Goal: Information Seeking & Learning: Learn about a topic

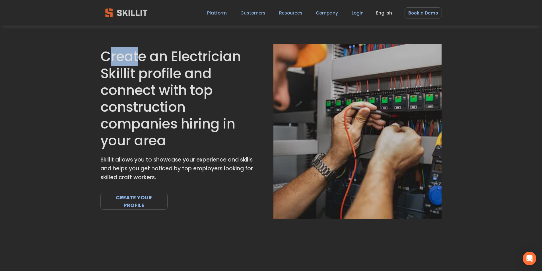
drag, startPoint x: 111, startPoint y: 57, endPoint x: 136, endPoint y: 61, distance: 25.4
click at [136, 61] on h1 "Create an Electrician Skillit profile and connect with top construction compani…" at bounding box center [177, 98] width 154 height 101
drag, startPoint x: 178, startPoint y: 57, endPoint x: 232, endPoint y: 61, distance: 54.5
click at [232, 61] on h1 "Create an Electrician Skillit profile and connect with top construction compani…" at bounding box center [177, 98] width 154 height 101
drag, startPoint x: 107, startPoint y: 73, endPoint x: 129, endPoint y: 75, distance: 21.5
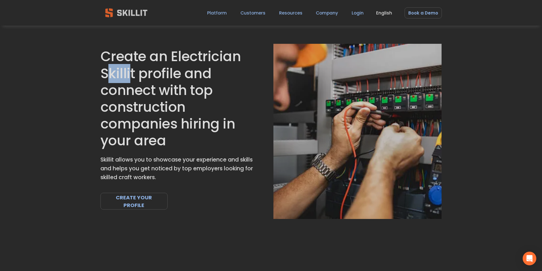
click at [129, 75] on h1 "Create an Electrician Skillit profile and connect with top construction compani…" at bounding box center [177, 98] width 154 height 101
drag, startPoint x: 106, startPoint y: 91, endPoint x: 149, endPoint y: 95, distance: 43.4
click at [149, 95] on h1 "Create an Electrician Skillit profile and connect with top construction compani…" at bounding box center [177, 98] width 154 height 101
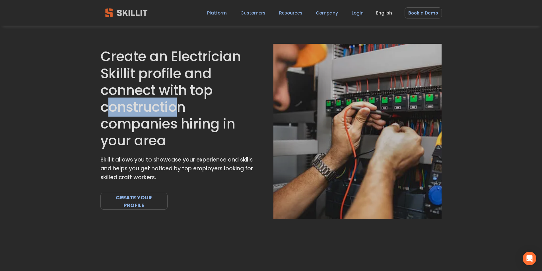
drag, startPoint x: 110, startPoint y: 111, endPoint x: 176, endPoint y: 111, distance: 66.9
click at [177, 112] on h1 "Create an Electrician Skillit profile and connect with top construction compani…" at bounding box center [177, 98] width 154 height 101
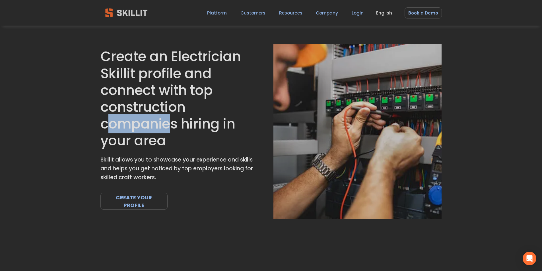
drag, startPoint x: 111, startPoint y: 123, endPoint x: 169, endPoint y: 127, distance: 58.5
click at [169, 127] on h1 "Create an Electrician Skillit profile and connect with top construction compani…" at bounding box center [177, 98] width 154 height 101
drag, startPoint x: 193, startPoint y: 125, endPoint x: 211, endPoint y: 126, distance: 17.7
click at [211, 126] on h1 "Create an Electrician Skillit profile and connect with top construction compani…" at bounding box center [177, 98] width 154 height 101
drag, startPoint x: 115, startPoint y: 144, endPoint x: 122, endPoint y: 146, distance: 6.9
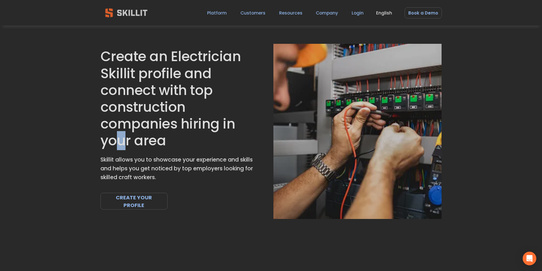
click at [122, 146] on h1 "Create an Electrician Skillit profile and connect with top construction compani…" at bounding box center [177, 98] width 154 height 101
drag, startPoint x: 146, startPoint y: 144, endPoint x: 155, endPoint y: 145, distance: 9.2
click at [155, 145] on h1 "Create an Electrician Skillit profile and connect with top construction compani…" at bounding box center [177, 98] width 154 height 101
drag, startPoint x: 104, startPoint y: 162, endPoint x: 113, endPoint y: 162, distance: 9.7
click at [113, 162] on p "Skillit allows you to showcase your experience and skills and helps you get not…" at bounding box center [177, 169] width 154 height 26
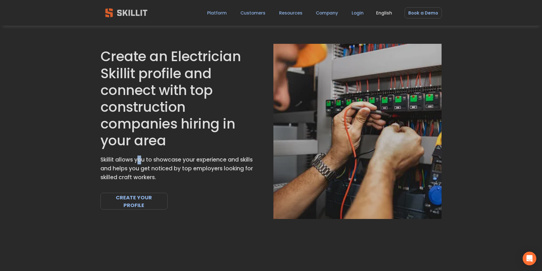
drag, startPoint x: 140, startPoint y: 160, endPoint x: 137, endPoint y: 160, distance: 3.7
click at [137, 160] on p "Skillit allows you to showcase your experience and skills and helps you get not…" at bounding box center [177, 169] width 154 height 26
drag, startPoint x: 157, startPoint y: 161, endPoint x: 178, endPoint y: 162, distance: 21.1
click at [178, 162] on p "Skillit allows you to showcase your experience and skills and helps you get not…" at bounding box center [177, 169] width 154 height 26
drag, startPoint x: 200, startPoint y: 161, endPoint x: 222, endPoint y: 158, distance: 21.8
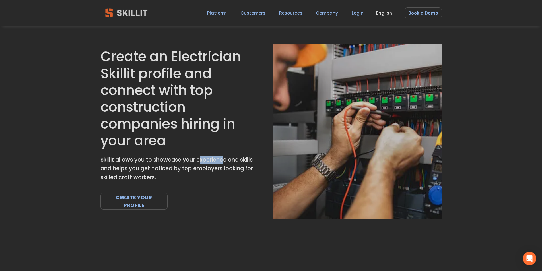
click at [222, 158] on p "Skillit allows you to showcase your experience and skills and helps you get not…" at bounding box center [177, 169] width 154 height 26
drag, startPoint x: 242, startPoint y: 160, endPoint x: 251, endPoint y: 162, distance: 8.6
click at [251, 162] on p "Skillit allows you to showcase your experience and skills and helps you get not…" at bounding box center [177, 169] width 154 height 26
drag, startPoint x: 117, startPoint y: 168, endPoint x: 125, endPoint y: 168, distance: 8.3
click at [125, 168] on p "Skillit allows you to showcase your experience and skills and helps you get not…" at bounding box center [177, 169] width 154 height 26
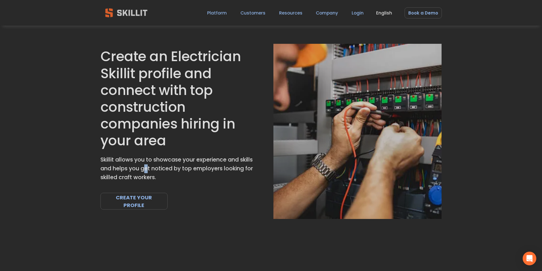
drag, startPoint x: 143, startPoint y: 169, endPoint x: 147, endPoint y: 169, distance: 3.7
click at [147, 169] on p "Skillit allows you to showcase your experience and skills and helps you get not…" at bounding box center [177, 169] width 154 height 26
click at [176, 168] on p "Skillit allows you to showcase your experience and skills and helps you get not…" at bounding box center [177, 169] width 154 height 26
drag, startPoint x: 196, startPoint y: 168, endPoint x: 219, endPoint y: 168, distance: 23.3
click at [219, 168] on p "Skillit allows you to showcase your experience and skills and helps you get not…" at bounding box center [177, 169] width 154 height 26
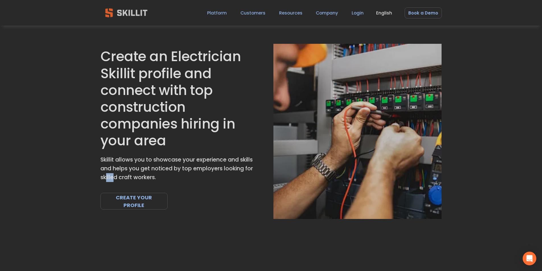
drag, startPoint x: 105, startPoint y: 176, endPoint x: 114, endPoint y: 179, distance: 9.7
click at [114, 179] on p "Skillit allows you to showcase your experience and skills and helps you get not…" at bounding box center [177, 169] width 154 height 26
click at [141, 176] on p "Skillit allows you to showcase your experience and skills and helps you get not…" at bounding box center [177, 169] width 154 height 26
drag, startPoint x: 135, startPoint y: 177, endPoint x: 150, endPoint y: 178, distance: 14.9
click at [150, 178] on p "Skillit allows you to showcase your experience and skills and helps you get not…" at bounding box center [177, 169] width 154 height 26
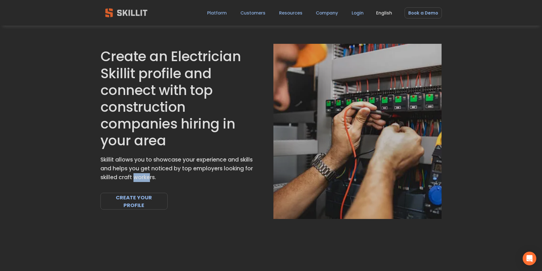
click at [150, 178] on p "Skillit allows you to showcase your experience and skills and helps you get not…" at bounding box center [177, 169] width 154 height 26
drag, startPoint x: 136, startPoint y: 180, endPoint x: 151, endPoint y: 179, distance: 15.1
click at [151, 179] on p "Skillit allows you to showcase your experience and skills and helps you get not…" at bounding box center [177, 169] width 154 height 26
click at [155, 177] on p "Skillit allows you to showcase your experience and skills and helps you get not…" at bounding box center [177, 169] width 154 height 26
click at [158, 178] on p "Skillit allows you to showcase your experience and skills and helps you get not…" at bounding box center [177, 169] width 154 height 26
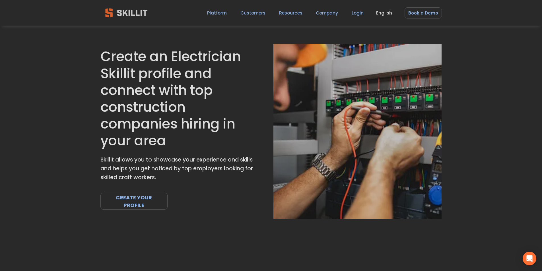
click at [142, 175] on p "Skillit allows you to showcase your experience and skills and helps you get not…" at bounding box center [177, 169] width 154 height 26
drag, startPoint x: 101, startPoint y: 161, endPoint x: 113, endPoint y: 162, distance: 12.3
click at [113, 162] on p "Skillit allows you to showcase your experience and skills and helps you get not…" at bounding box center [177, 169] width 154 height 26
click at [138, 160] on p "Skillit allows you to showcase your experience and skills and helps you get not…" at bounding box center [177, 169] width 154 height 26
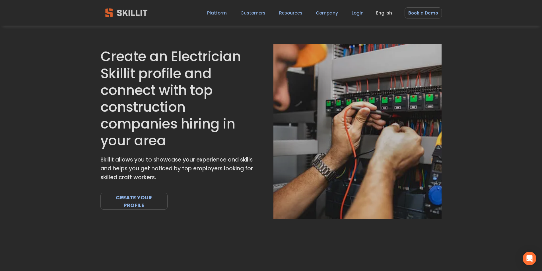
click at [162, 160] on p "Skillit allows you to showcase your experience and skills and helps you get not…" at bounding box center [177, 169] width 154 height 26
click at [198, 160] on p "Skillit allows you to showcase your experience and skills and helps you get not…" at bounding box center [177, 169] width 154 height 26
click at [243, 160] on p "Skillit allows you to showcase your experience and skills and helps you get not…" at bounding box center [177, 169] width 154 height 26
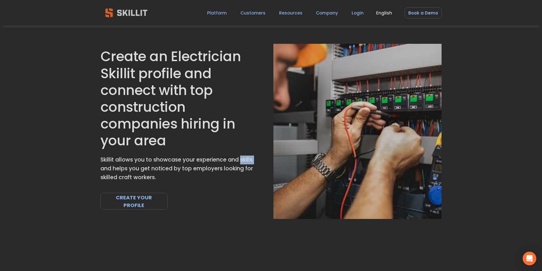
click at [243, 160] on p "Skillit allows you to showcase your experience and skills and helps you get not…" at bounding box center [177, 169] width 154 height 26
click at [114, 172] on p "Skillit allows you to showcase your experience and skills and helps you get not…" at bounding box center [177, 169] width 154 height 26
click at [115, 170] on p "Skillit allows you to showcase your experience and skills and helps you get not…" at bounding box center [177, 169] width 154 height 26
click at [148, 170] on p "Skillit allows you to showcase your experience and skills and helps you get not…" at bounding box center [177, 169] width 154 height 26
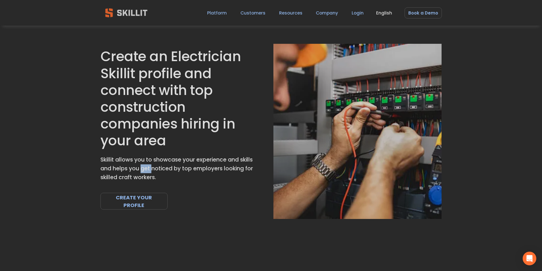
click at [148, 170] on p "Skillit allows you to showcase your experience and skills and helps you get not…" at bounding box center [177, 169] width 154 height 26
click at [179, 170] on p "Skillit allows you to showcase your experience and skills and helps you get not…" at bounding box center [177, 169] width 154 height 26
drag, startPoint x: 196, startPoint y: 170, endPoint x: 219, endPoint y: 170, distance: 22.8
click at [219, 170] on p "Skillit allows you to showcase your experience and skills and helps you get not…" at bounding box center [177, 169] width 154 height 26
drag, startPoint x: 104, startPoint y: 181, endPoint x: 114, endPoint y: 181, distance: 10.0
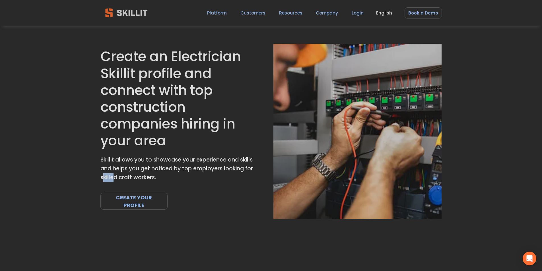
click at [114, 181] on p "Skillit allows you to showcase your experience and skills and helps you get not…" at bounding box center [177, 169] width 154 height 26
drag, startPoint x: 139, startPoint y: 178, endPoint x: 152, endPoint y: 178, distance: 12.8
click at [152, 178] on p "Skillit allows you to showcase your experience and skills and helps you get not…" at bounding box center [177, 169] width 154 height 26
drag, startPoint x: 155, startPoint y: 170, endPoint x: 167, endPoint y: 172, distance: 11.9
click at [167, 172] on p "Skillit allows you to showcase your experience and skills and helps you get not…" at bounding box center [177, 169] width 154 height 26
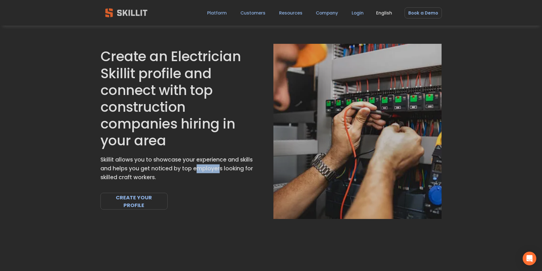
drag, startPoint x: 198, startPoint y: 168, endPoint x: 218, endPoint y: 172, distance: 20.4
click at [218, 172] on p "Skillit allows you to showcase your experience and skills and helps you get not…" at bounding box center [177, 169] width 154 height 26
drag, startPoint x: 225, startPoint y: 172, endPoint x: 239, endPoint y: 172, distance: 13.9
click at [239, 172] on p "Skillit allows you to showcase your experience and skills and helps you get not…" at bounding box center [177, 169] width 154 height 26
drag, startPoint x: 111, startPoint y: 125, endPoint x: 168, endPoint y: 130, distance: 57.1
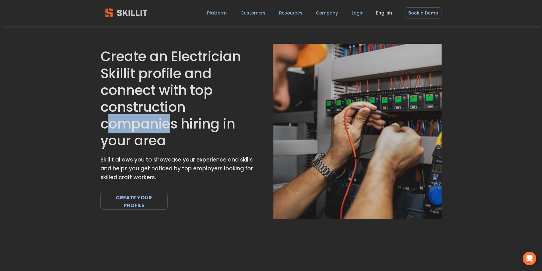
click at [168, 130] on h1 "Create an Electrician Skillit profile and connect with top construction compani…" at bounding box center [177, 98] width 154 height 101
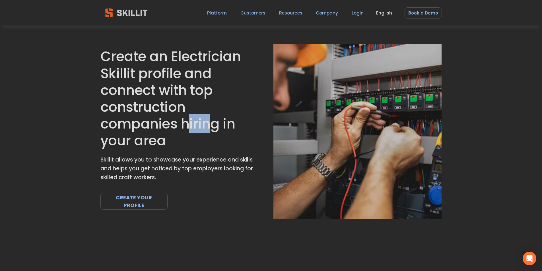
drag, startPoint x: 187, startPoint y: 129, endPoint x: 209, endPoint y: 126, distance: 22.5
click at [209, 126] on h1 "Create an Electrician Skillit profile and connect with top construction compani…" at bounding box center [177, 98] width 154 height 101
drag, startPoint x: 143, startPoint y: 144, endPoint x: 156, endPoint y: 143, distance: 12.8
click at [156, 143] on h1 "Create an Electrician Skillit profile and connect with top construction compani…" at bounding box center [177, 98] width 154 height 101
drag, startPoint x: 121, startPoint y: 54, endPoint x: 140, endPoint y: 55, distance: 19.4
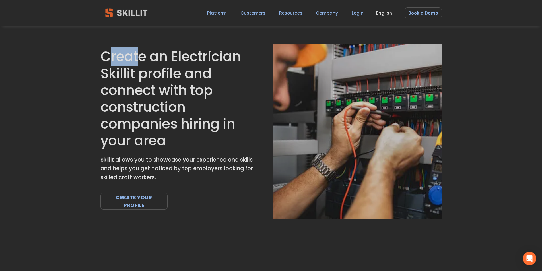
click at [140, 55] on h1 "Create an Electrician Skillit profile and connect with top construction compani…" at bounding box center [177, 98] width 154 height 101
drag, startPoint x: 180, startPoint y: 56, endPoint x: 229, endPoint y: 55, distance: 48.9
click at [229, 55] on h1 "Create an Electrician Skillit profile and connect with top construction compani…" at bounding box center [177, 98] width 154 height 101
drag, startPoint x: 115, startPoint y: 77, endPoint x: 131, endPoint y: 76, distance: 16.0
click at [131, 76] on h1 "Create an Electrician Skillit profile and connect with top construction compani…" at bounding box center [177, 98] width 154 height 101
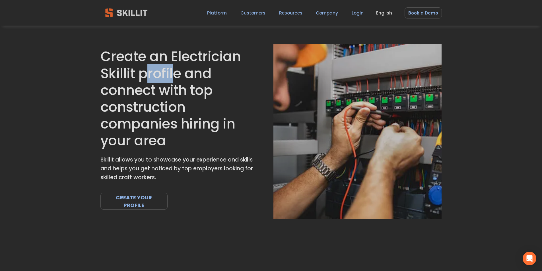
drag, startPoint x: 150, startPoint y: 74, endPoint x: 172, endPoint y: 75, distance: 21.9
click at [172, 75] on h1 "Create an Electrician Skillit profile and connect with top construction compani…" at bounding box center [177, 98] width 154 height 101
drag, startPoint x: 113, startPoint y: 91, endPoint x: 148, endPoint y: 94, distance: 35.7
click at [148, 94] on h1 "Create an Electrician Skillit profile and connect with top construction compani…" at bounding box center [177, 98] width 154 height 101
drag, startPoint x: 168, startPoint y: 94, endPoint x: 176, endPoint y: 95, distance: 8.3
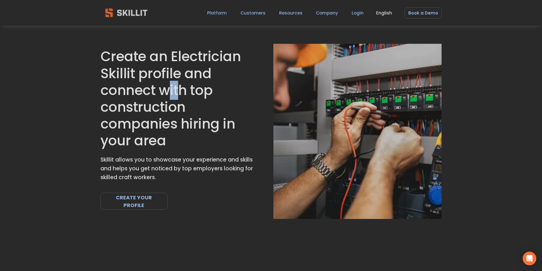
click at [176, 95] on h1 "Create an Electrician Skillit profile and connect with top construction compani…" at bounding box center [177, 98] width 154 height 101
drag, startPoint x: 110, startPoint y: 113, endPoint x: 174, endPoint y: 113, distance: 64.3
click at [174, 113] on h1 "Create an Electrician Skillit profile and connect with top construction compani…" at bounding box center [177, 98] width 154 height 101
drag, startPoint x: 111, startPoint y: 123, endPoint x: 167, endPoint y: 125, distance: 56.1
click at [167, 125] on h1 "Create an Electrician Skillit profile and connect with top construction compani…" at bounding box center [177, 98] width 154 height 101
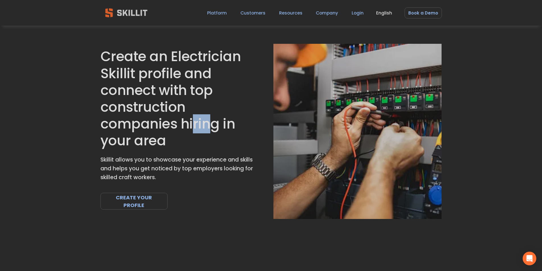
drag, startPoint x: 191, startPoint y: 127, endPoint x: 209, endPoint y: 127, distance: 17.4
click at [209, 127] on h1 "Create an Electrician Skillit profile and connect with top construction compani…" at bounding box center [177, 98] width 154 height 101
drag, startPoint x: 108, startPoint y: 140, endPoint x: 129, endPoint y: 141, distance: 21.9
click at [129, 141] on h1 "Create an Electrician Skillit profile and connect with top construction compani…" at bounding box center [177, 98] width 154 height 101
drag, startPoint x: 147, startPoint y: 145, endPoint x: 163, endPoint y: 145, distance: 15.9
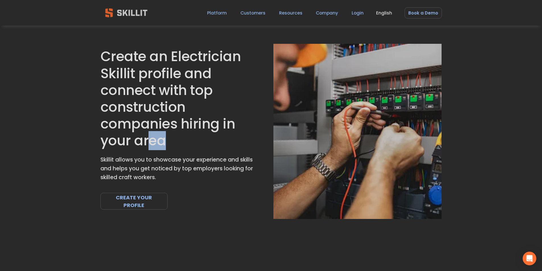
click at [163, 145] on h1 "Create an Electrician Skillit profile and connect with top construction compani…" at bounding box center [177, 98] width 154 height 101
drag, startPoint x: 104, startPoint y: 160, endPoint x: 111, endPoint y: 162, distance: 7.5
click at [111, 162] on p "Skillit allows you to showcase your experience and skills and helps you get not…" at bounding box center [177, 169] width 154 height 26
click at [141, 161] on p "Skillit allows you to showcase your experience and skills and helps you get not…" at bounding box center [177, 169] width 154 height 26
drag, startPoint x: 172, startPoint y: 162, endPoint x: 179, endPoint y: 162, distance: 6.8
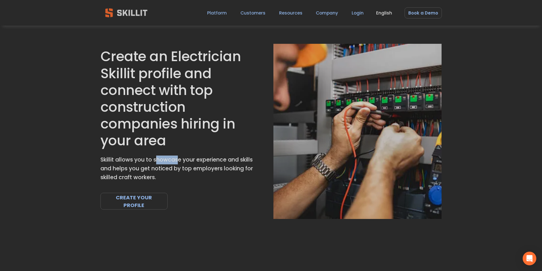
click at [179, 162] on p "Skillit allows you to showcase your experience and skills and helps you get not…" at bounding box center [177, 169] width 154 height 26
drag, startPoint x: 201, startPoint y: 160, endPoint x: 220, endPoint y: 162, distance: 18.9
click at [220, 162] on p "Skillit allows you to showcase your experience and skills and helps you get not…" at bounding box center [177, 169] width 154 height 26
drag, startPoint x: 244, startPoint y: 159, endPoint x: 250, endPoint y: 159, distance: 6.5
click at [250, 159] on p "Skillit allows you to showcase your experience and skills and helps you get not…" at bounding box center [177, 169] width 154 height 26
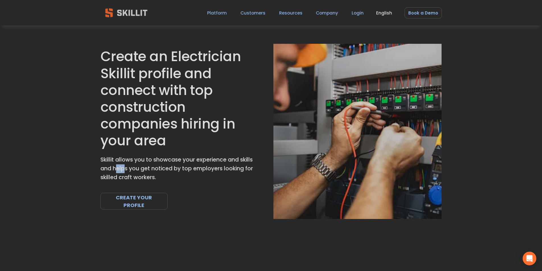
drag, startPoint x: 116, startPoint y: 171, endPoint x: 124, endPoint y: 172, distance: 8.3
click at [124, 172] on p "Skillit allows you to showcase your experience and skills and helps you get not…" at bounding box center [177, 169] width 154 height 26
click at [147, 170] on p "Skillit allows you to showcase your experience and skills and helps you get not…" at bounding box center [177, 169] width 154 height 26
drag, startPoint x: 158, startPoint y: 168, endPoint x: 169, endPoint y: 170, distance: 11.7
click at [169, 170] on p "Skillit allows you to showcase your experience and skills and helps you get not…" at bounding box center [177, 169] width 154 height 26
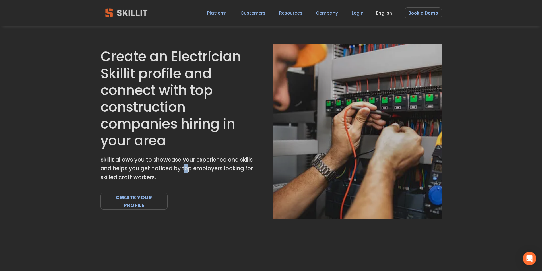
drag, startPoint x: 187, startPoint y: 169, endPoint x: 183, endPoint y: 169, distance: 3.4
click at [183, 169] on p "Skillit allows you to showcase your experience and skills and helps you get not…" at bounding box center [177, 169] width 154 height 26
drag, startPoint x: 201, startPoint y: 170, endPoint x: 217, endPoint y: 171, distance: 16.5
click at [217, 171] on p "Skillit allows you to showcase your experience and skills and helps you get not…" at bounding box center [177, 169] width 154 height 26
drag, startPoint x: 228, startPoint y: 170, endPoint x: 239, endPoint y: 171, distance: 10.6
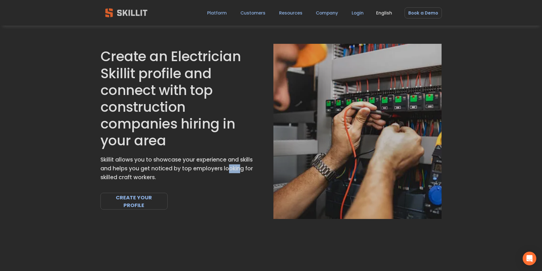
click at [239, 171] on p "Skillit allows you to showcase your experience and skills and helps you get not…" at bounding box center [177, 169] width 154 height 26
drag, startPoint x: 125, startPoint y: 178, endPoint x: 130, endPoint y: 178, distance: 4.8
click at [130, 178] on p "Skillit allows you to showcase your experience and skills and helps you get not…" at bounding box center [177, 169] width 154 height 26
drag, startPoint x: 138, startPoint y: 179, endPoint x: 150, endPoint y: 179, distance: 11.9
click at [150, 179] on p "Skillit allows you to showcase your experience and skills and helps you get not…" at bounding box center [177, 169] width 154 height 26
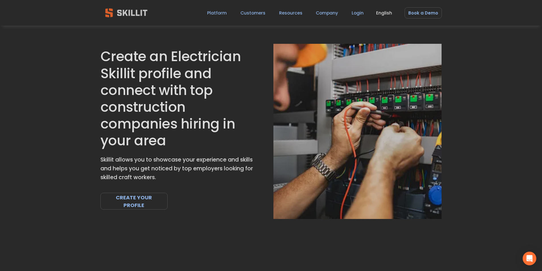
click at [154, 171] on p "Skillit allows you to showcase your experience and skills and helps you get not…" at bounding box center [177, 169] width 154 height 26
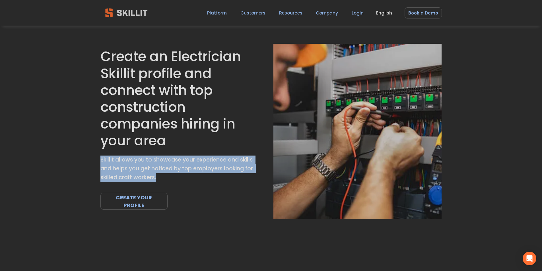
drag, startPoint x: 177, startPoint y: 178, endPoint x: 97, endPoint y: 158, distance: 82.3
click at [97, 158] on div "Create an Electrician Skillit profile and connect with top construction compani…" at bounding box center [271, 131] width 542 height 175
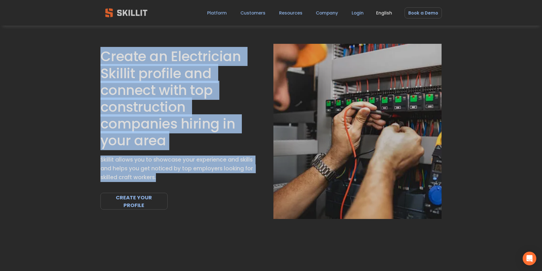
drag, startPoint x: 102, startPoint y: 54, endPoint x: 170, endPoint y: 175, distance: 138.5
click at [170, 175] on div "Create an Electrician Skillit profile and connect with top construction compani…" at bounding box center [271, 131] width 542 height 175
click at [106, 122] on h1 "Create an Electrician Skillit profile and connect with top construction compani…" at bounding box center [177, 98] width 154 height 101
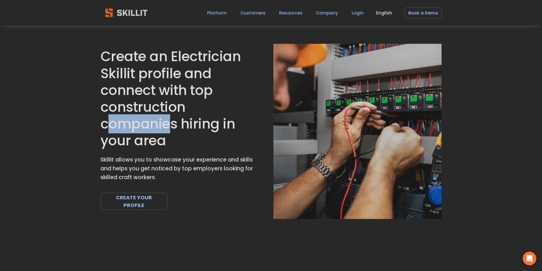
drag, startPoint x: 111, startPoint y: 123, endPoint x: 170, endPoint y: 122, distance: 58.6
click at [170, 122] on h1 "Create an Electrician Skillit profile and connect with top construction compani…" at bounding box center [177, 98] width 154 height 101
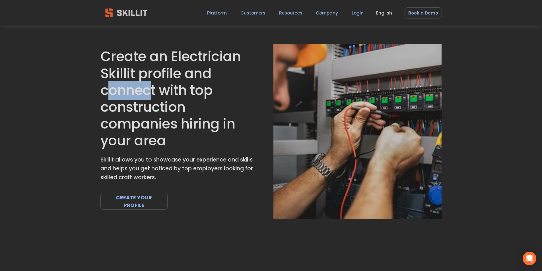
drag, startPoint x: 111, startPoint y: 88, endPoint x: 148, endPoint y: 94, distance: 37.2
click at [148, 94] on h1 "Create an Electrician Skillit profile and connect with top construction compani…" at bounding box center [177, 98] width 154 height 101
drag, startPoint x: 118, startPoint y: 53, endPoint x: 139, endPoint y: 57, distance: 21.3
click at [139, 57] on h1 "Create an Electrician Skillit profile and connect with top construction compani…" at bounding box center [177, 98] width 154 height 101
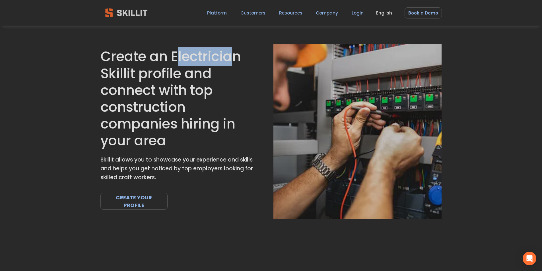
drag, startPoint x: 178, startPoint y: 58, endPoint x: 232, endPoint y: 62, distance: 53.7
click at [232, 62] on h1 "Create an Electrician Skillit profile and connect with top construction compani…" at bounding box center [177, 98] width 154 height 101
drag, startPoint x: 109, startPoint y: 72, endPoint x: 131, endPoint y: 77, distance: 22.0
click at [131, 77] on h1 "Create an Electrician Skillit profile and connect with top construction compani…" at bounding box center [177, 98] width 154 height 101
drag, startPoint x: 157, startPoint y: 76, endPoint x: 175, endPoint y: 77, distance: 18.5
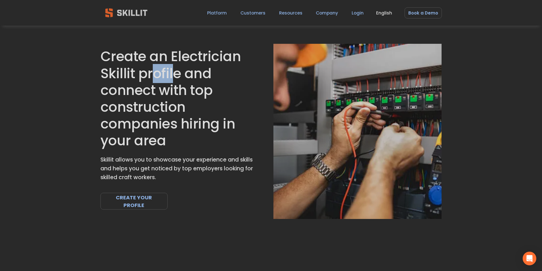
click at [175, 77] on h1 "Create an Electrician Skillit profile and connect with top construction compani…" at bounding box center [177, 98] width 154 height 101
drag, startPoint x: 123, startPoint y: 91, endPoint x: 142, endPoint y: 94, distance: 19.0
click at [142, 94] on h1 "Create an Electrician Skillit profile and connect with top construction compani…" at bounding box center [177, 98] width 154 height 101
drag, startPoint x: 203, startPoint y: 90, endPoint x: 198, endPoint y: 92, distance: 6.0
click at [198, 92] on h1 "Create an Electrician Skillit profile and connect with top construction compani…" at bounding box center [177, 98] width 154 height 101
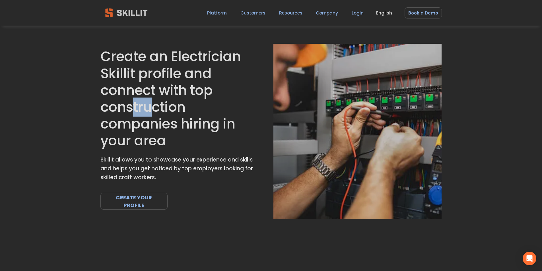
drag, startPoint x: 135, startPoint y: 111, endPoint x: 152, endPoint y: 112, distance: 17.4
click at [152, 112] on h1 "Create an Electrician Skillit profile and connect with top construction compani…" at bounding box center [177, 98] width 154 height 101
drag, startPoint x: 120, startPoint y: 132, endPoint x: 143, endPoint y: 129, distance: 23.6
click at [143, 129] on h1 "Create an Electrician Skillit profile and connect with top construction compani…" at bounding box center [177, 98] width 154 height 101
drag, startPoint x: 189, startPoint y: 120, endPoint x: 206, endPoint y: 124, distance: 17.9
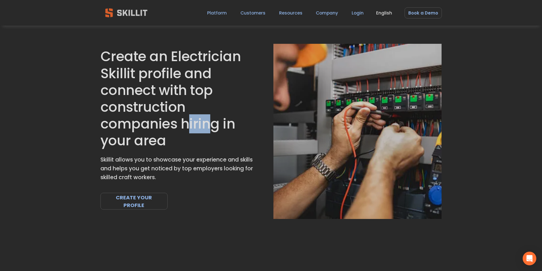
click at [206, 124] on h1 "Create an Electrician Skillit profile and connect with top construction compani…" at bounding box center [177, 98] width 154 height 101
drag, startPoint x: 112, startPoint y: 141, endPoint x: 120, endPoint y: 144, distance: 8.3
click at [120, 144] on h1 "Create an Electrician Skillit profile and connect with top construction compani…" at bounding box center [177, 98] width 154 height 101
drag, startPoint x: 147, startPoint y: 143, endPoint x: 151, endPoint y: 143, distance: 4.3
click at [151, 143] on h1 "Create an Electrician Skillit profile and connect with top construction compani…" at bounding box center [177, 98] width 154 height 101
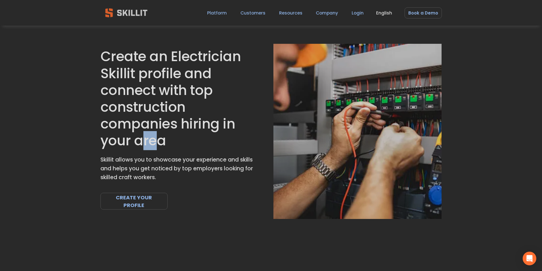
drag, startPoint x: 141, startPoint y: 139, endPoint x: 153, endPoint y: 141, distance: 12.8
click at [153, 141] on h1 "Create an Electrician Skillit profile and connect with top construction compani…" at bounding box center [177, 98] width 154 height 101
drag, startPoint x: 102, startPoint y: 161, endPoint x: 114, endPoint y: 161, distance: 12.0
click at [114, 161] on p "Skillit allows you to showcase your experience and skills and helps you get not…" at bounding box center [177, 169] width 154 height 26
drag, startPoint x: 138, startPoint y: 160, endPoint x: 142, endPoint y: 160, distance: 3.4
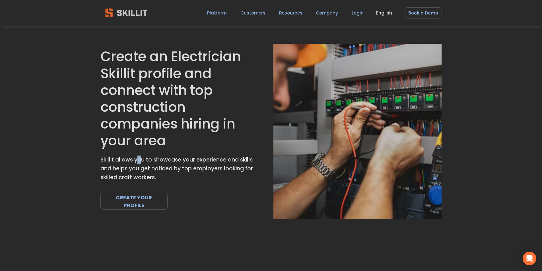
click at [142, 160] on p "Skillit allows you to showcase your experience and skills and helps you get not…" at bounding box center [177, 169] width 154 height 26
drag, startPoint x: 162, startPoint y: 160, endPoint x: 175, endPoint y: 162, distance: 13.2
click at [175, 162] on p "Skillit allows you to showcase your experience and skills and helps you get not…" at bounding box center [177, 169] width 154 height 26
drag
click at [188, 161] on p "Skillit allows you to showcase your experience and skills and helps you get not…" at bounding box center [177, 169] width 154 height 26
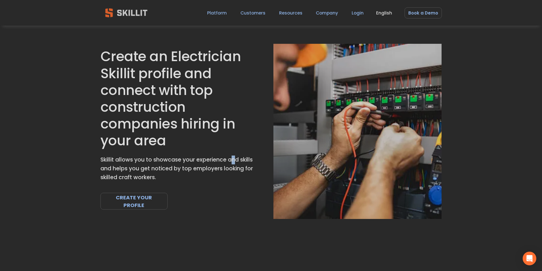
click at [237, 161] on p "Skillit allows you to showcase your experience and skills and helps you get not…" at bounding box center [177, 169] width 154 height 26
click at [124, 168] on p "Skillit allows you to showcase your experience and skills and helps you get not…" at bounding box center [177, 169] width 154 height 26
click at [145, 169] on p "Skillit allows you to showcase your experience and skills and helps you get not…" at bounding box center [177, 169] width 154 height 26
click at [158, 168] on p "Skillit allows you to showcase your experience and skills and helps you get not…" at bounding box center [177, 169] width 154 height 26
click at [180, 169] on p "Skillit allows you to showcase your experience and skills and helps you get not…" at bounding box center [177, 169] width 154 height 26
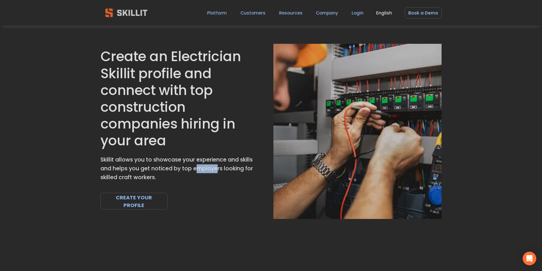
click at [217, 169] on p "Skillit allows you to showcase your experience and skills and helps you get not…" at bounding box center [177, 169] width 154 height 26
click at [249, 170] on p "Skillit allows you to showcase your experience and skills and helps you get not…" at bounding box center [177, 169] width 154 height 26
drag, startPoint x: 122, startPoint y: 178, endPoint x: 131, endPoint y: 178, distance: 9.1
click at [131, 178] on p "Skillit allows you to showcase your experience and skills and helps you get not…" at bounding box center [177, 169] width 154 height 26
click at [153, 180] on p "Skillit allows you to showcase your experience and skills and helps you get not…" at bounding box center [177, 169] width 154 height 26
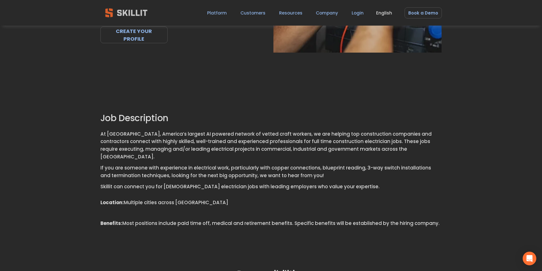
scroll to position [199, 0]
